Goal: Information Seeking & Learning: Learn about a topic

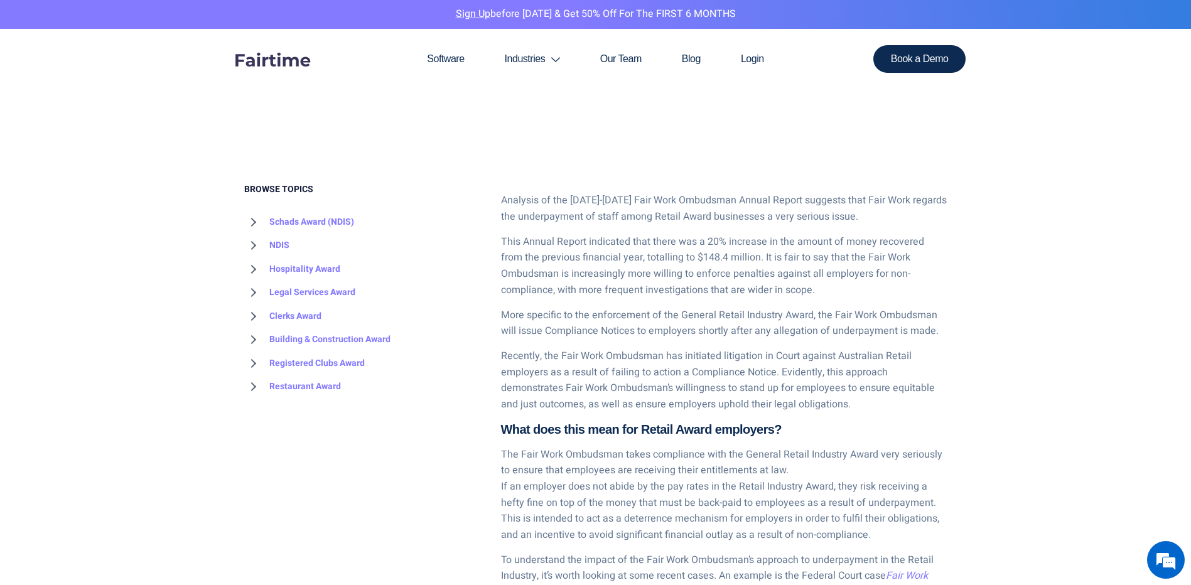
scroll to position [754, 0]
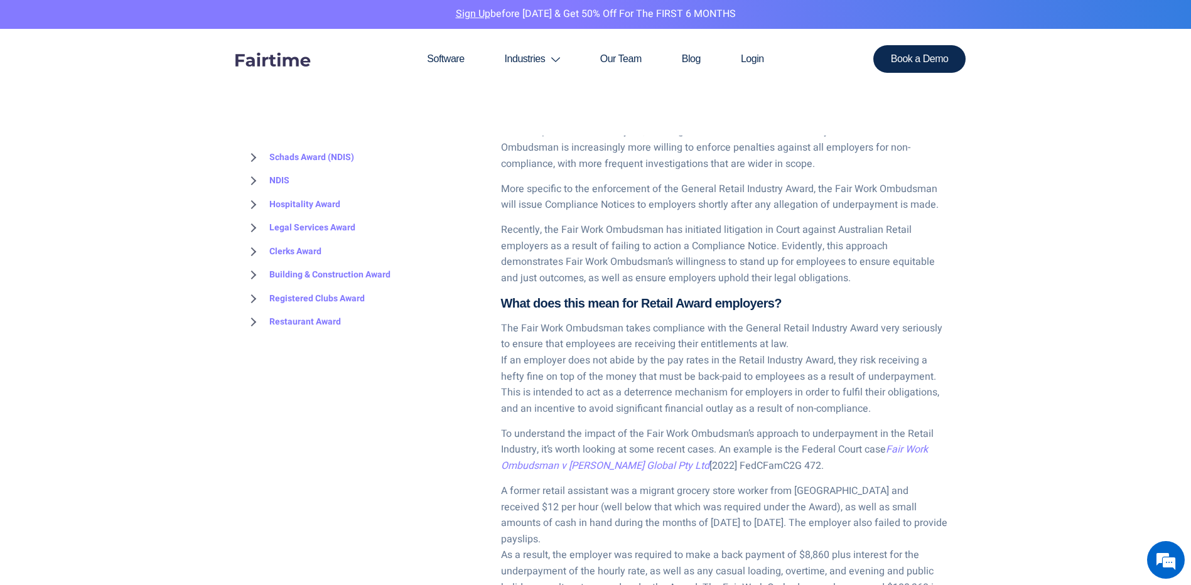
click at [614, 229] on span "Recently, the Fair Work Ombudsman has initiated litigation in Court against Aus…" at bounding box center [718, 253] width 434 height 63
click at [651, 228] on span "Recently, the Fair Work Ombudsman has initiated litigation in Court against Aus…" at bounding box center [718, 253] width 434 height 63
click at [666, 223] on span "Recently, the Fair Work Ombudsman has initiated litigation in Court against Aus…" at bounding box center [718, 253] width 434 height 63
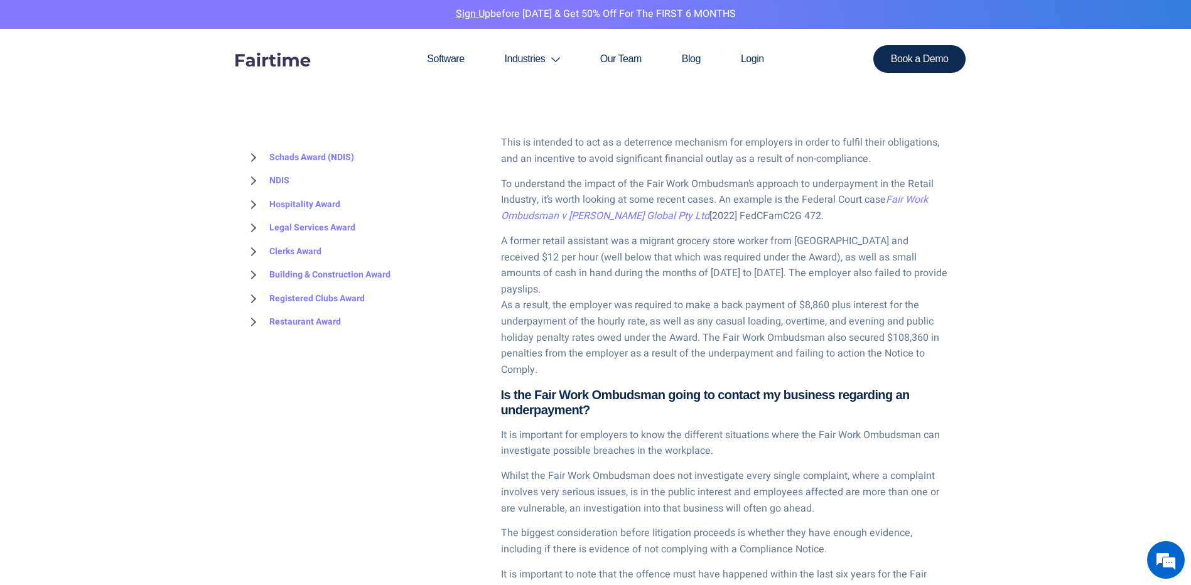
scroll to position [1005, 0]
click at [628, 220] on span "Fair Work Ombudsman v [PERSON_NAME] Global Pty Ltd" at bounding box center [714, 206] width 427 height 31
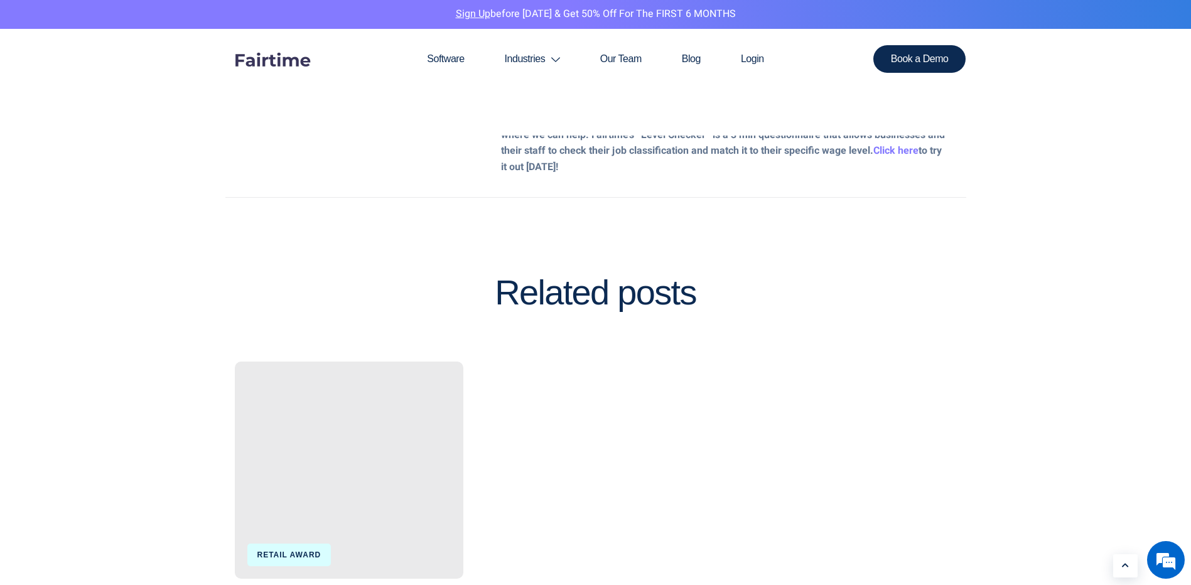
scroll to position [3140, 0]
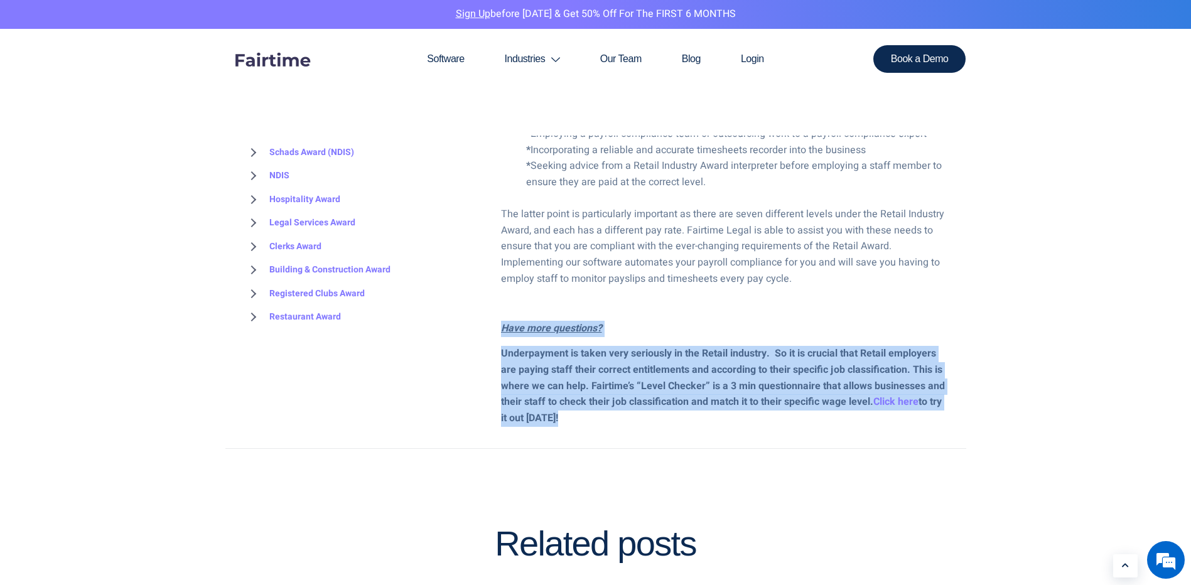
drag, startPoint x: 639, startPoint y: 391, endPoint x: 642, endPoint y: 260, distance: 130.7
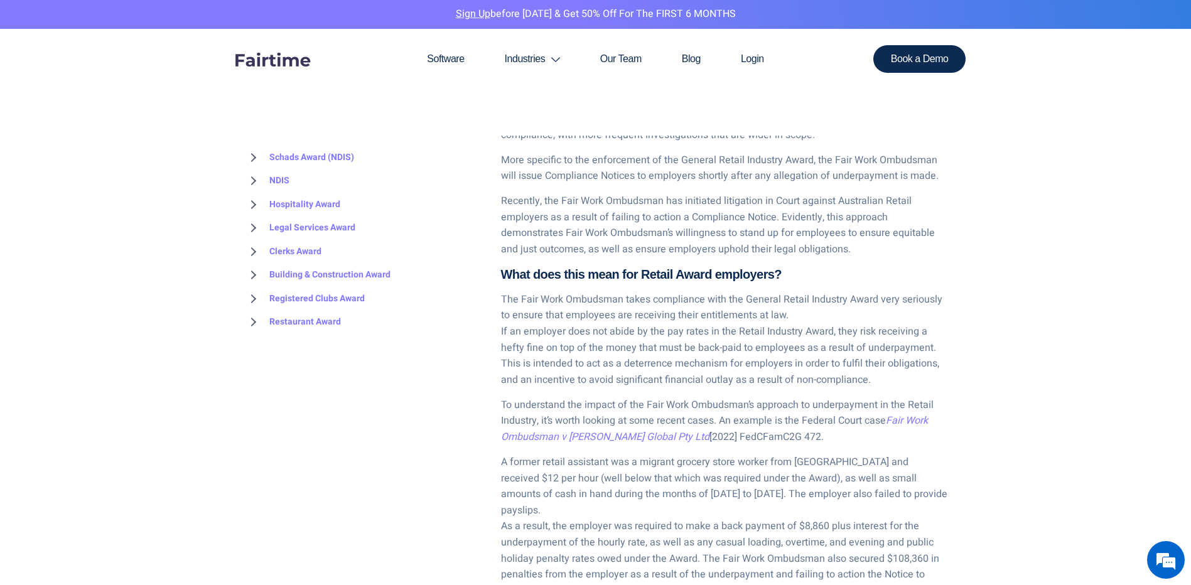
scroll to position [754, 0]
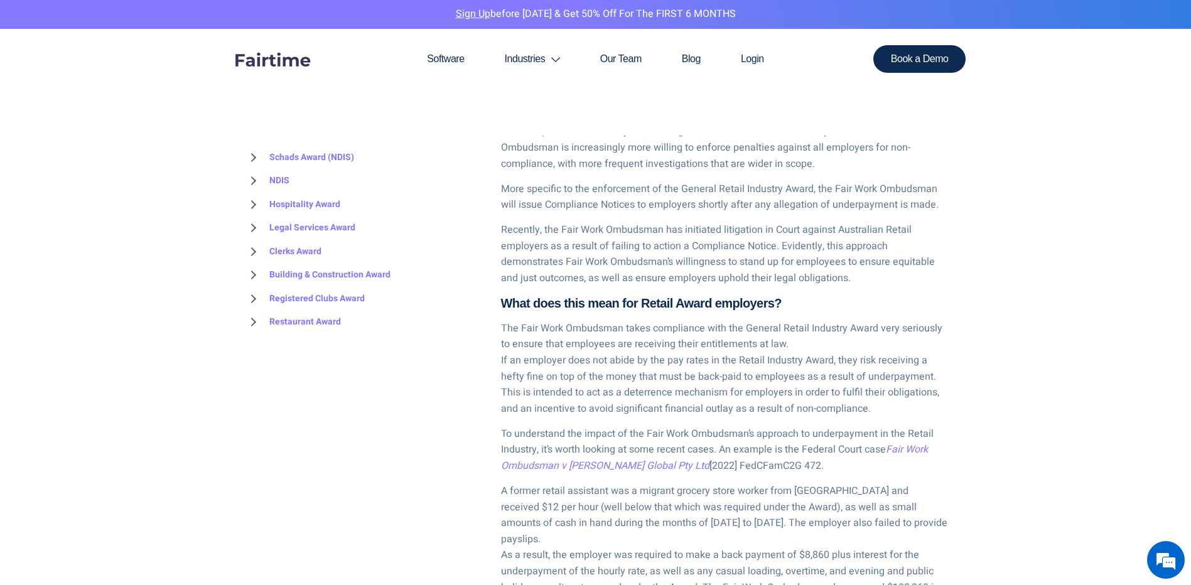
click at [791, 256] on span "Recently, the Fair Work Ombudsman has initiated litigation in Court against Aus…" at bounding box center [718, 253] width 434 height 63
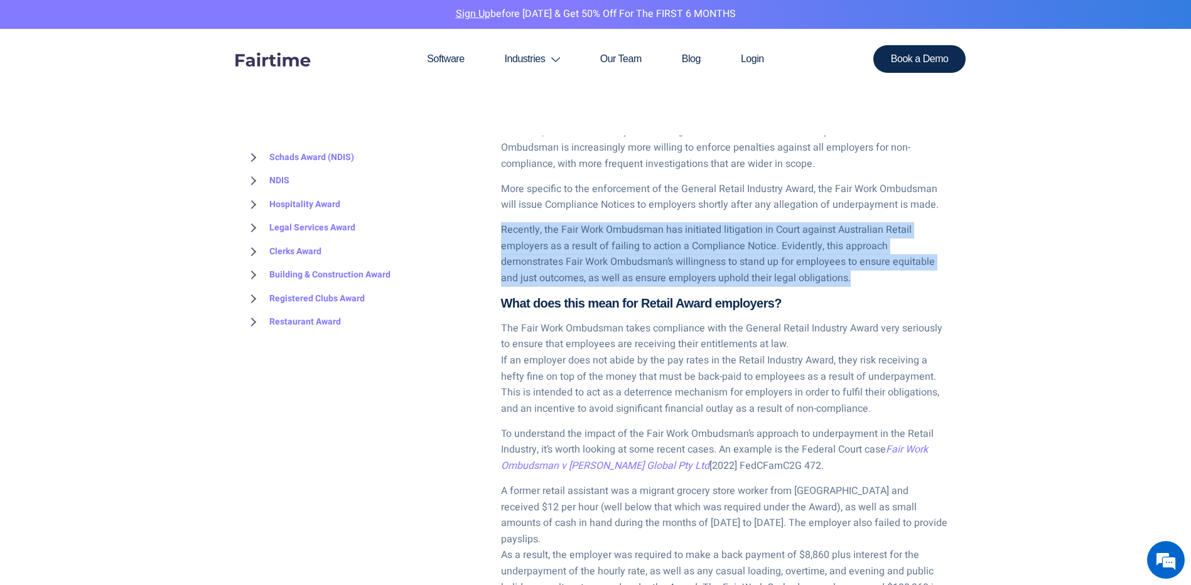
click at [791, 256] on span "Recently, the Fair Work Ombudsman has initiated litigation in Court against Aus…" at bounding box center [718, 253] width 434 height 63
drag, startPoint x: 791, startPoint y: 256, endPoint x: 639, endPoint y: 268, distance: 152.4
click at [639, 268] on span "Recently, the Fair Work Ombudsman has initiated litigation in Court against Aus…" at bounding box center [718, 253] width 434 height 63
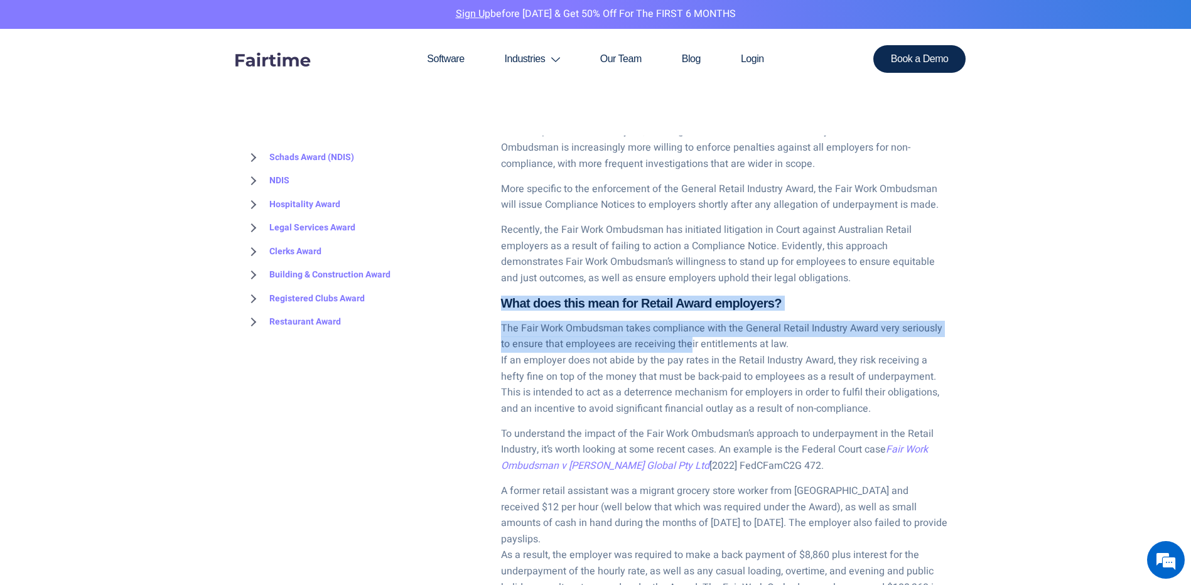
drag, startPoint x: 869, startPoint y: 271, endPoint x: 690, endPoint y: 342, distance: 192.3
click at [690, 342] on span "The Fair Work Ombudsman takes compliance with the General Retail Industry Award…" at bounding box center [721, 368] width 441 height 95
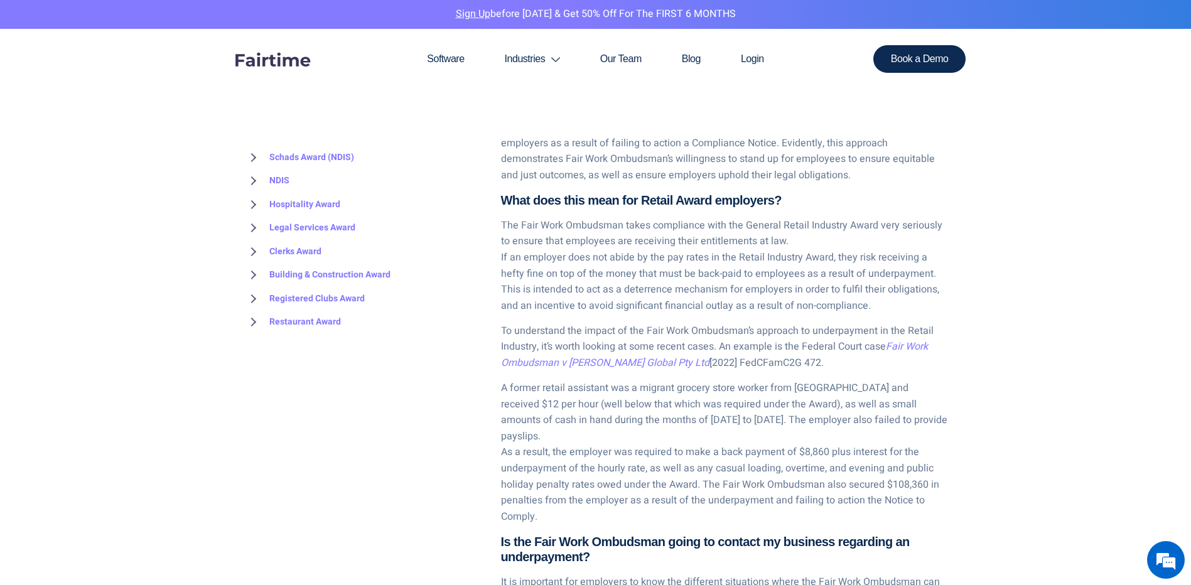
scroll to position [879, 0]
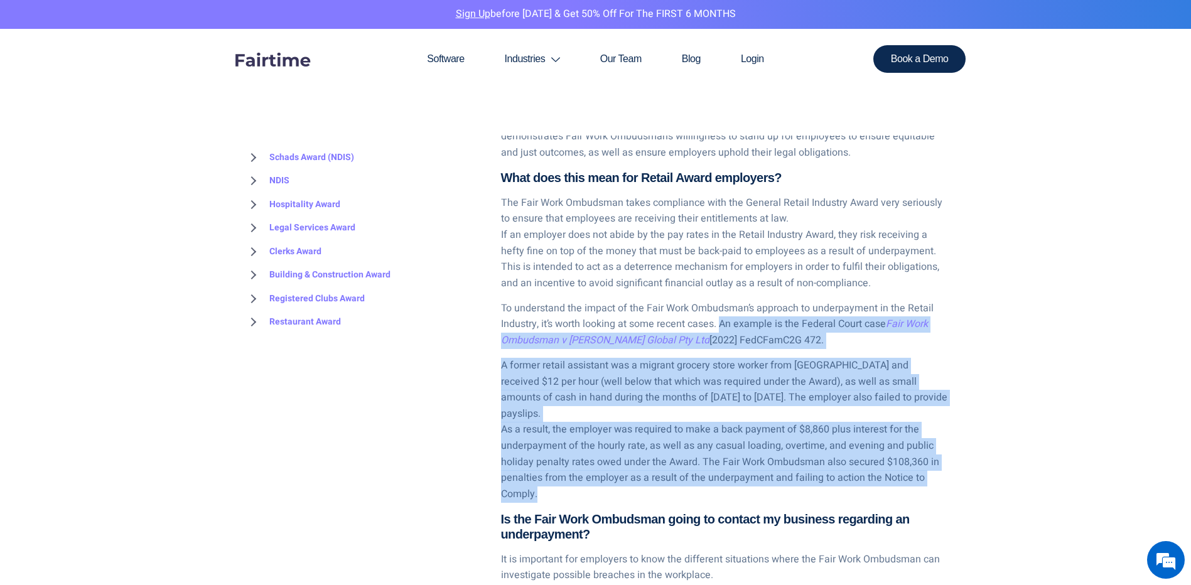
drag, startPoint x: 722, startPoint y: 327, endPoint x: 705, endPoint y: 475, distance: 149.7
copy div "An example is the Federal Court case Fair Work Ombudsman v [PERSON_NAME] Global…"
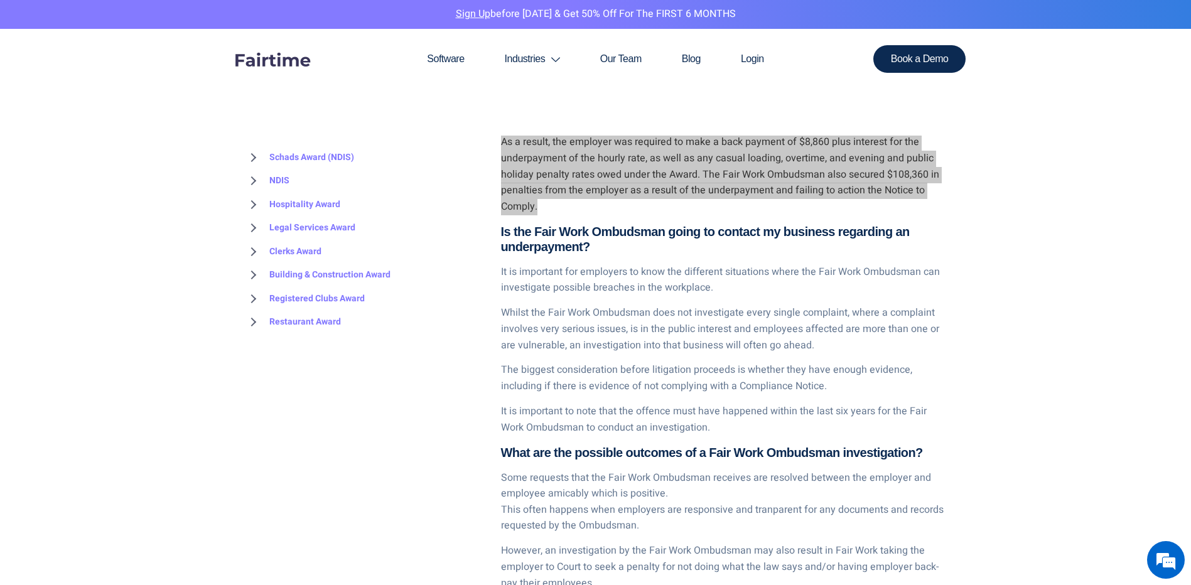
scroll to position [1193, 0]
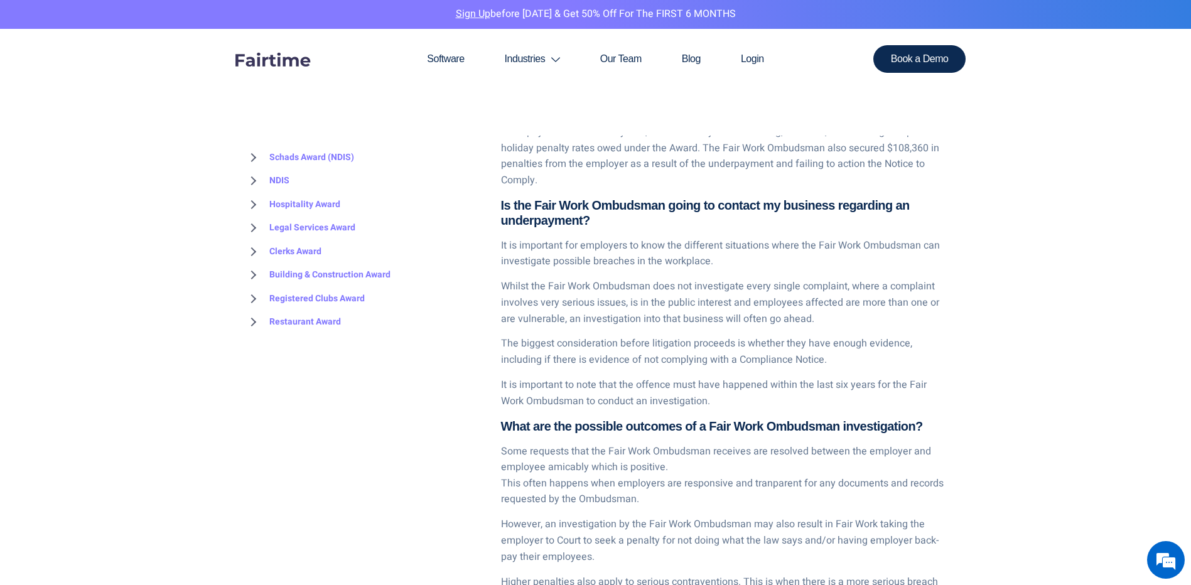
click at [620, 279] on span "Whilst the Fair Work Ombudsman does not investigate every single complaint, whe…" at bounding box center [720, 302] width 438 height 47
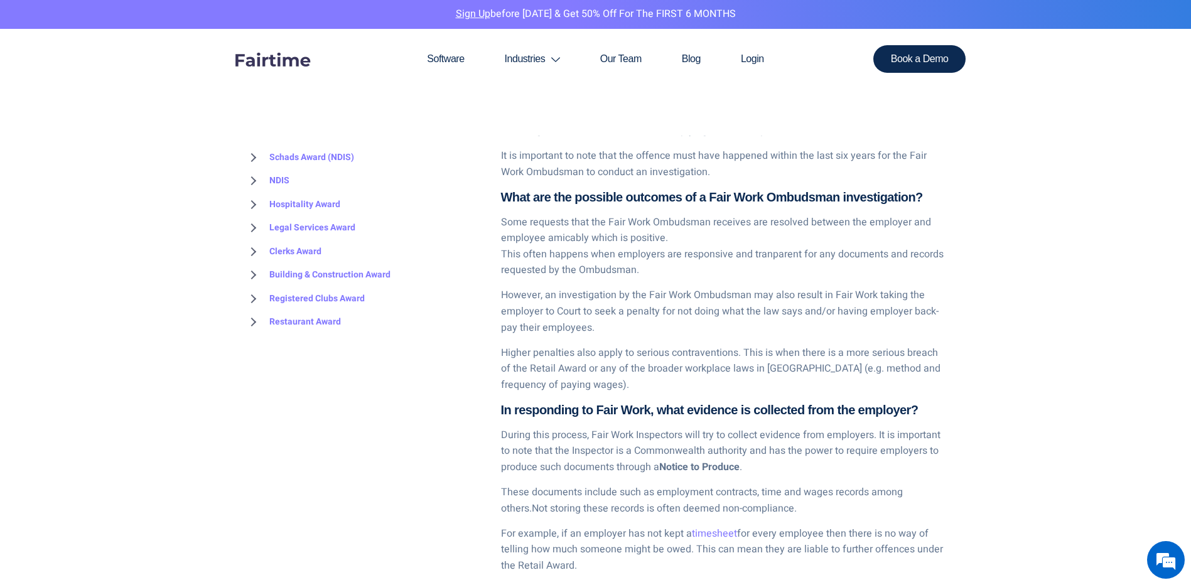
scroll to position [1444, 0]
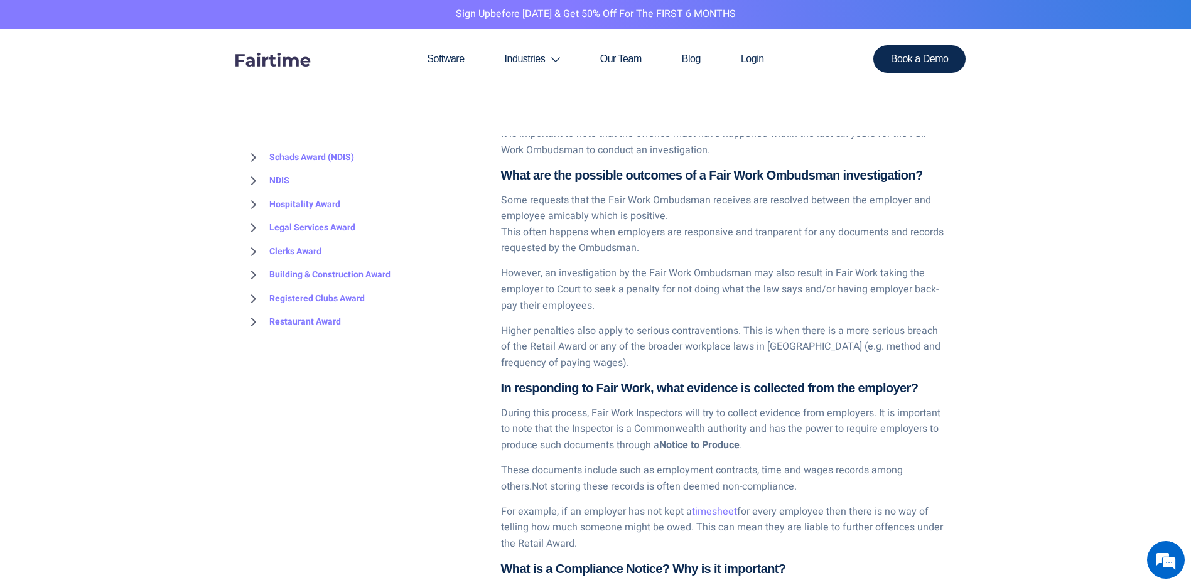
click at [836, 266] on span "However, an investigation by the Fair Work Ombudsman may also result in Fair Wo…" at bounding box center [720, 289] width 438 height 47
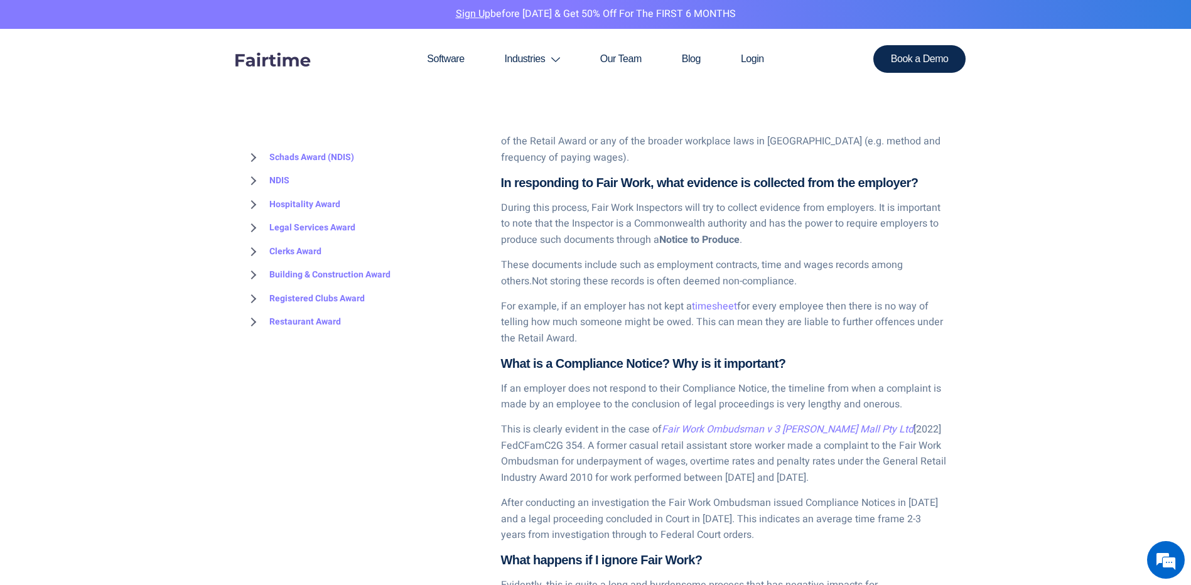
scroll to position [1758, 0]
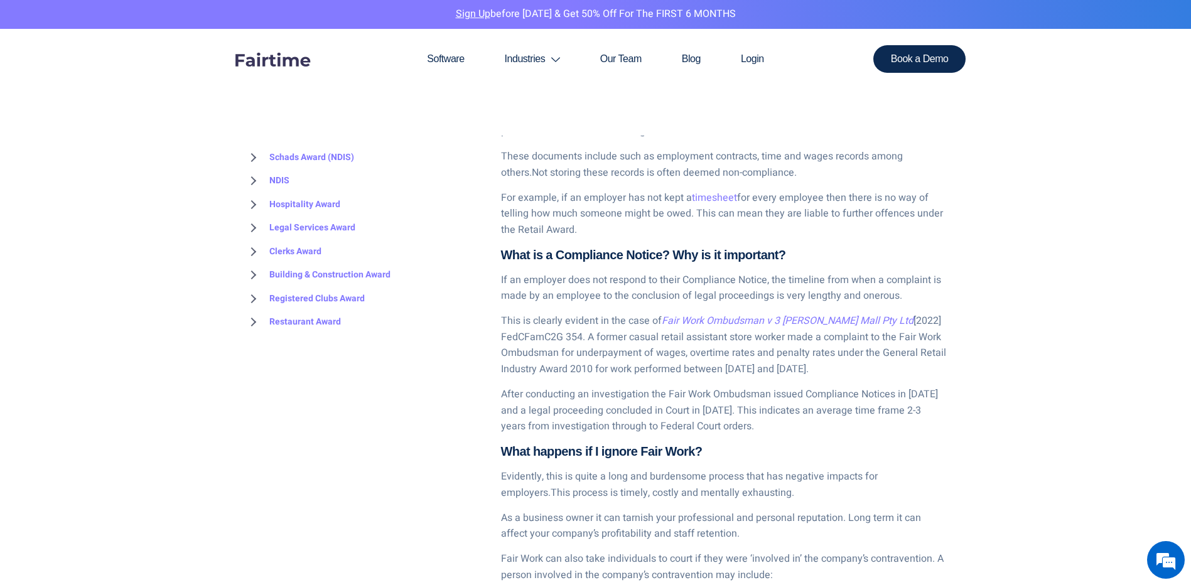
drag, startPoint x: 549, startPoint y: 322, endPoint x: 890, endPoint y: 409, distance: 351.8
click at [890, 409] on div "Analysis of the [DATE]-[DATE] Fair Work Ombudsman Annual Report suggests that F…" at bounding box center [721, 438] width 465 height 2783
copy div "This is clearly evident in the case of Fair Work Ombudsman v 3 [PERSON_NAME] Ma…"
drag, startPoint x: 673, startPoint y: 356, endPoint x: 705, endPoint y: 323, distance: 45.3
click at [673, 356] on span "[2022] FedCFamC2G 354. A former casual retail assistant store worker made a com…" at bounding box center [723, 344] width 445 height 63
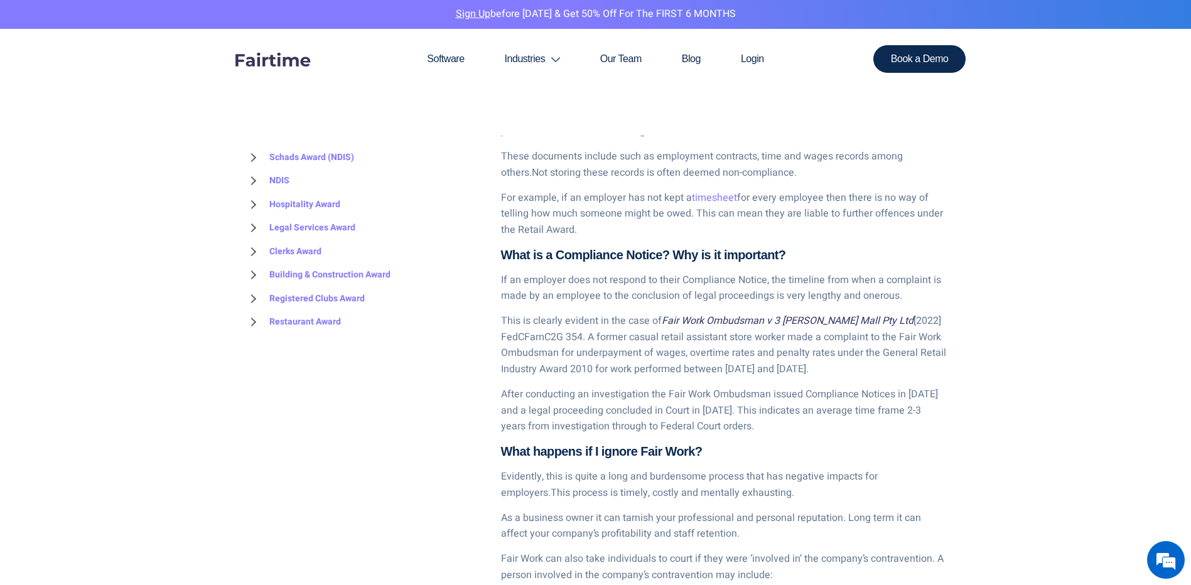
click at [761, 313] on span "Fair Work Ombudsman v 3 [PERSON_NAME] Mall Pty Ltd" at bounding box center [788, 320] width 252 height 15
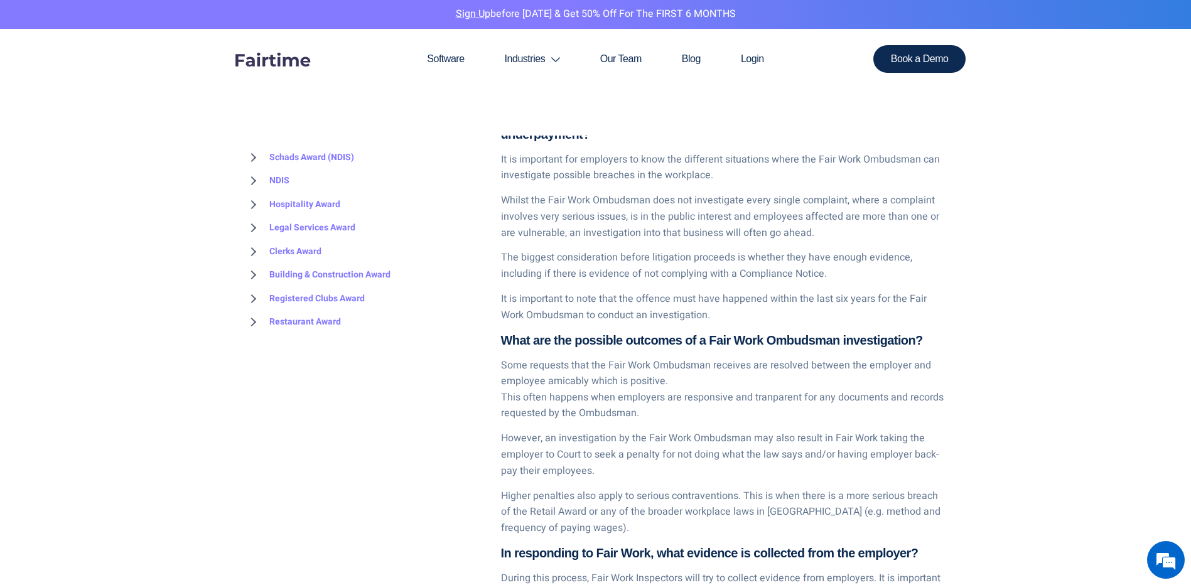
scroll to position [1232, 0]
